Goal: Entertainment & Leisure: Consume media (video, audio)

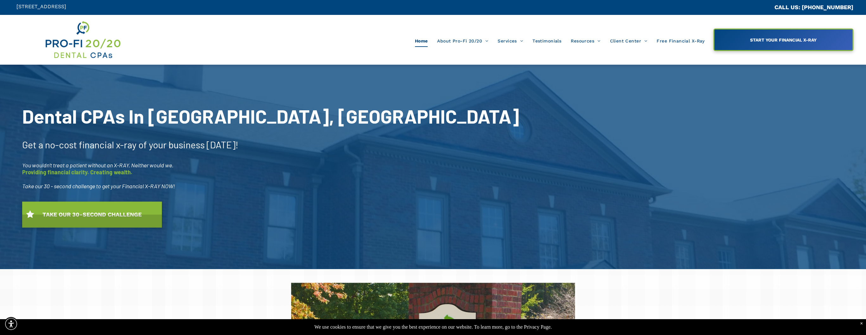
scroll to position [1, 0]
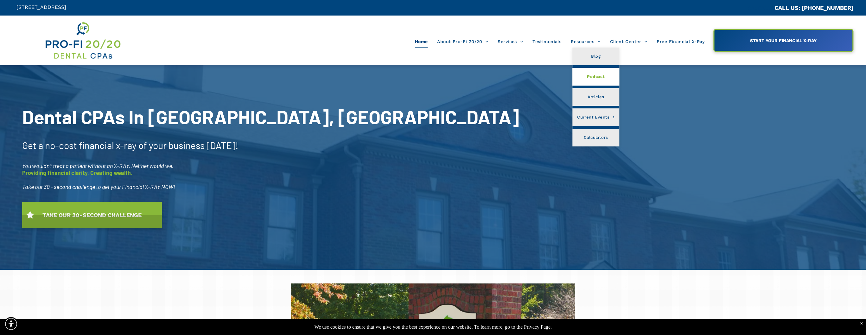
click at [593, 79] on span "Podcast" at bounding box center [596, 77] width 18 height 8
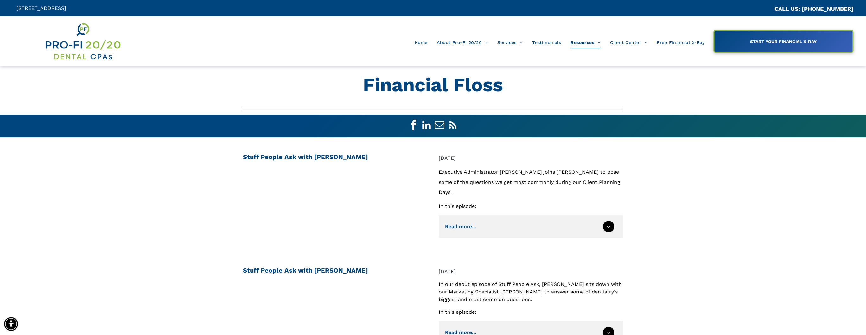
click at [323, 222] on div "Stuff People Ask with Beth Keith" at bounding box center [338, 194] width 190 height 88
click at [147, 177] on div "Stuff People Ask with Beth Keith Jul 16, 2020 Executive Administrator Beth Keit…" at bounding box center [433, 193] width 866 height 113
click at [155, 206] on div "Stuff People Ask with Beth Keith Jul 16, 2020 Executive Administrator Beth Keit…" at bounding box center [433, 193] width 866 height 113
click at [89, 43] on img at bounding box center [82, 41] width 77 height 40
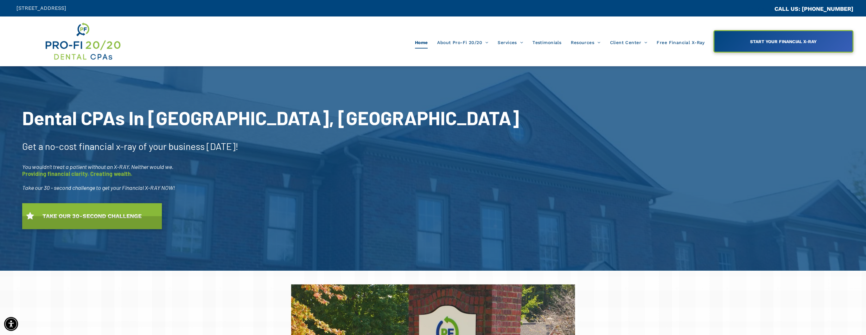
click at [596, 76] on span "Podcast" at bounding box center [595, 74] width 17 height 8
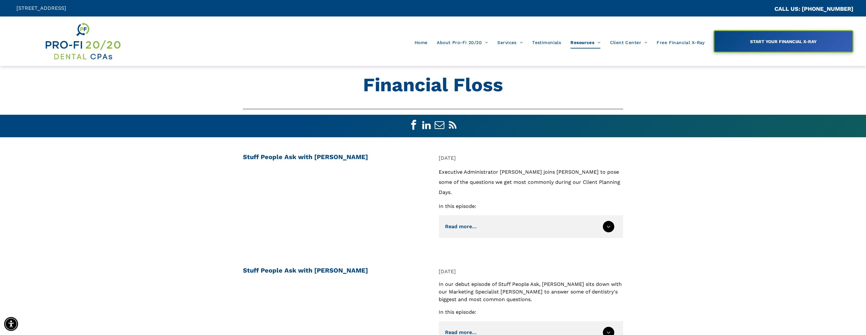
click at [297, 201] on div "Stuff People Ask with [PERSON_NAME]" at bounding box center [338, 194] width 190 height 88
click at [315, 210] on div "Stuff People Ask with [PERSON_NAME]" at bounding box center [338, 194] width 190 height 88
